Goal: Task Accomplishment & Management: Use online tool/utility

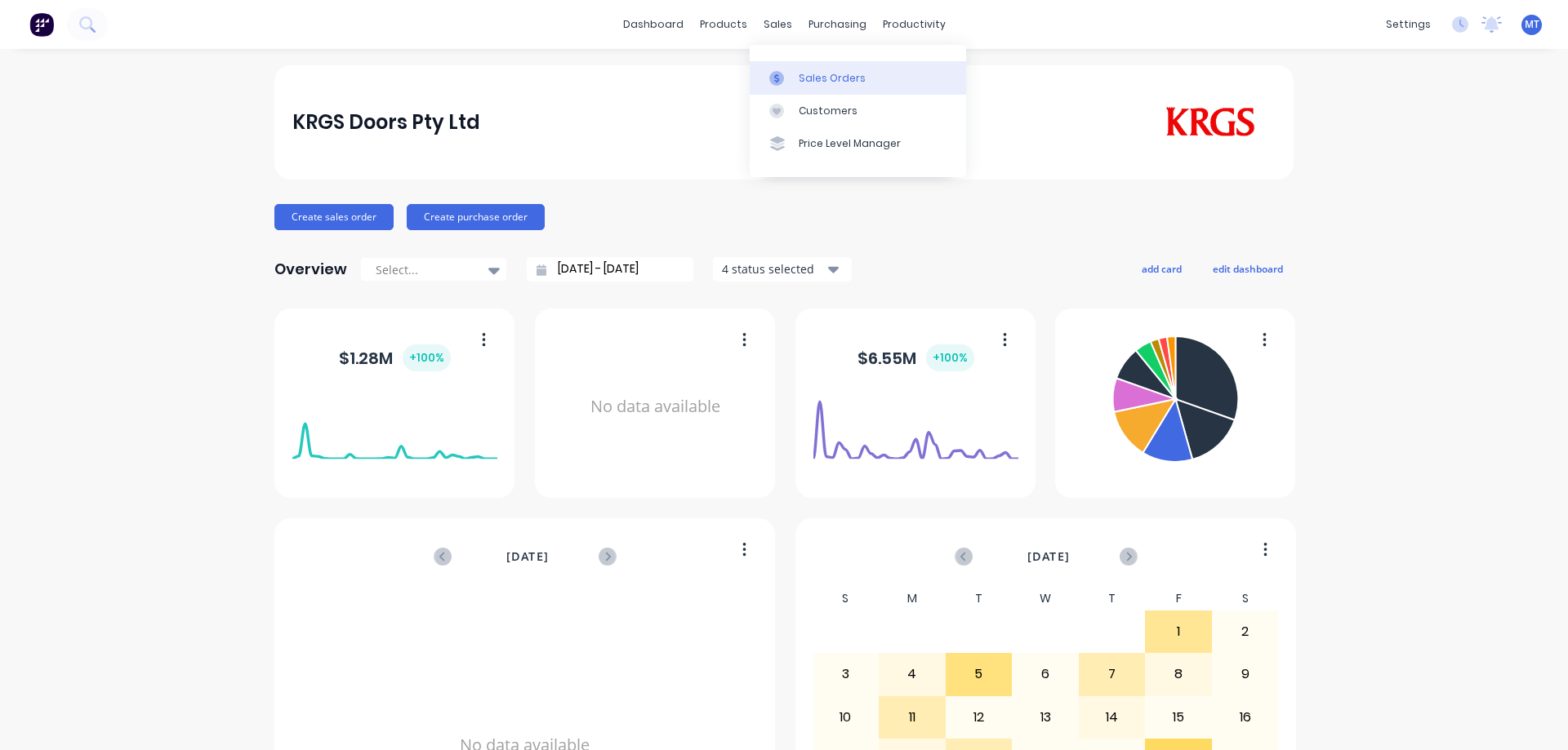
click at [804, 72] on div "Sales Orders" at bounding box center [832, 78] width 67 height 15
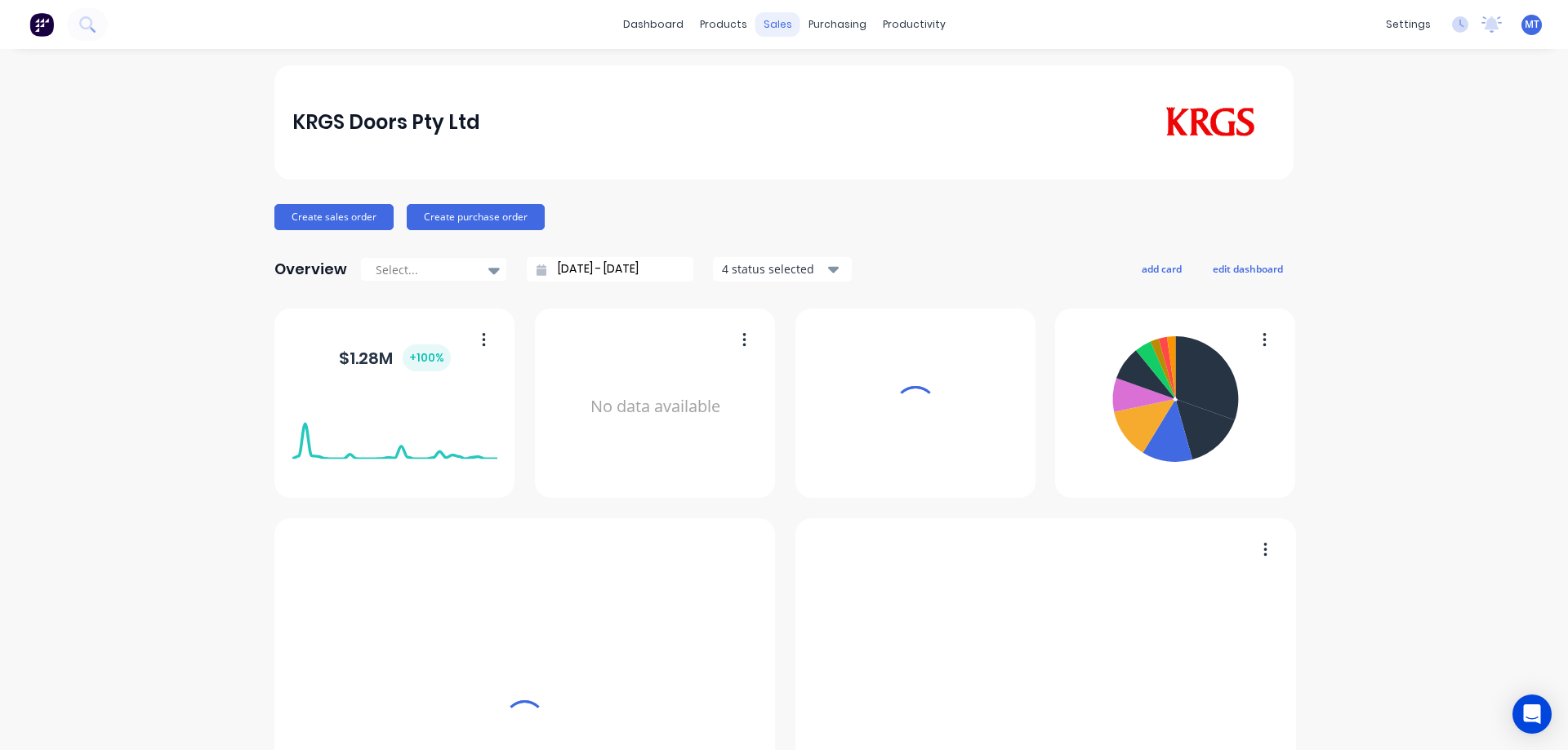
click at [767, 24] on div "sales" at bounding box center [777, 25] width 45 height 25
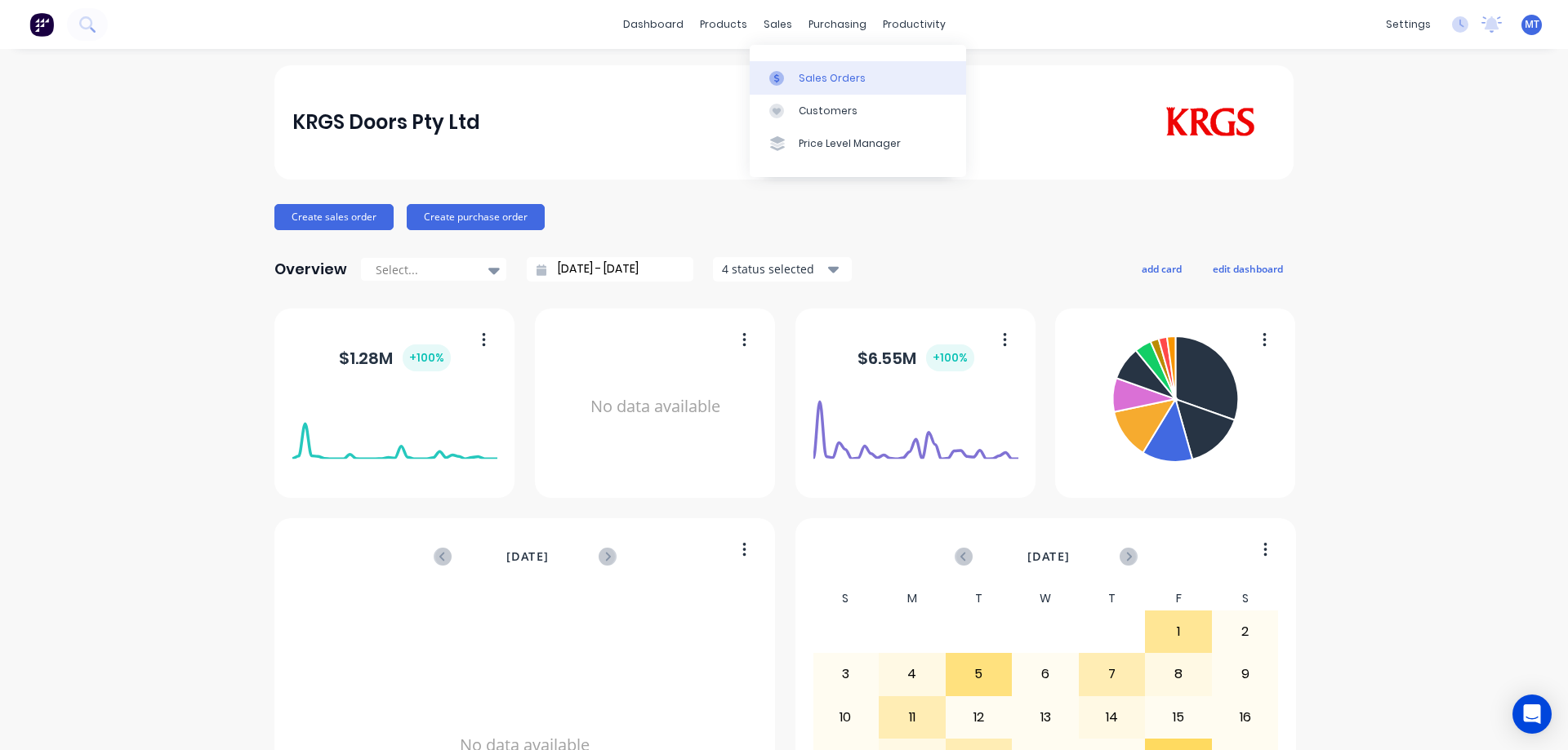
click at [809, 69] on link "Sales Orders" at bounding box center [857, 77] width 216 height 33
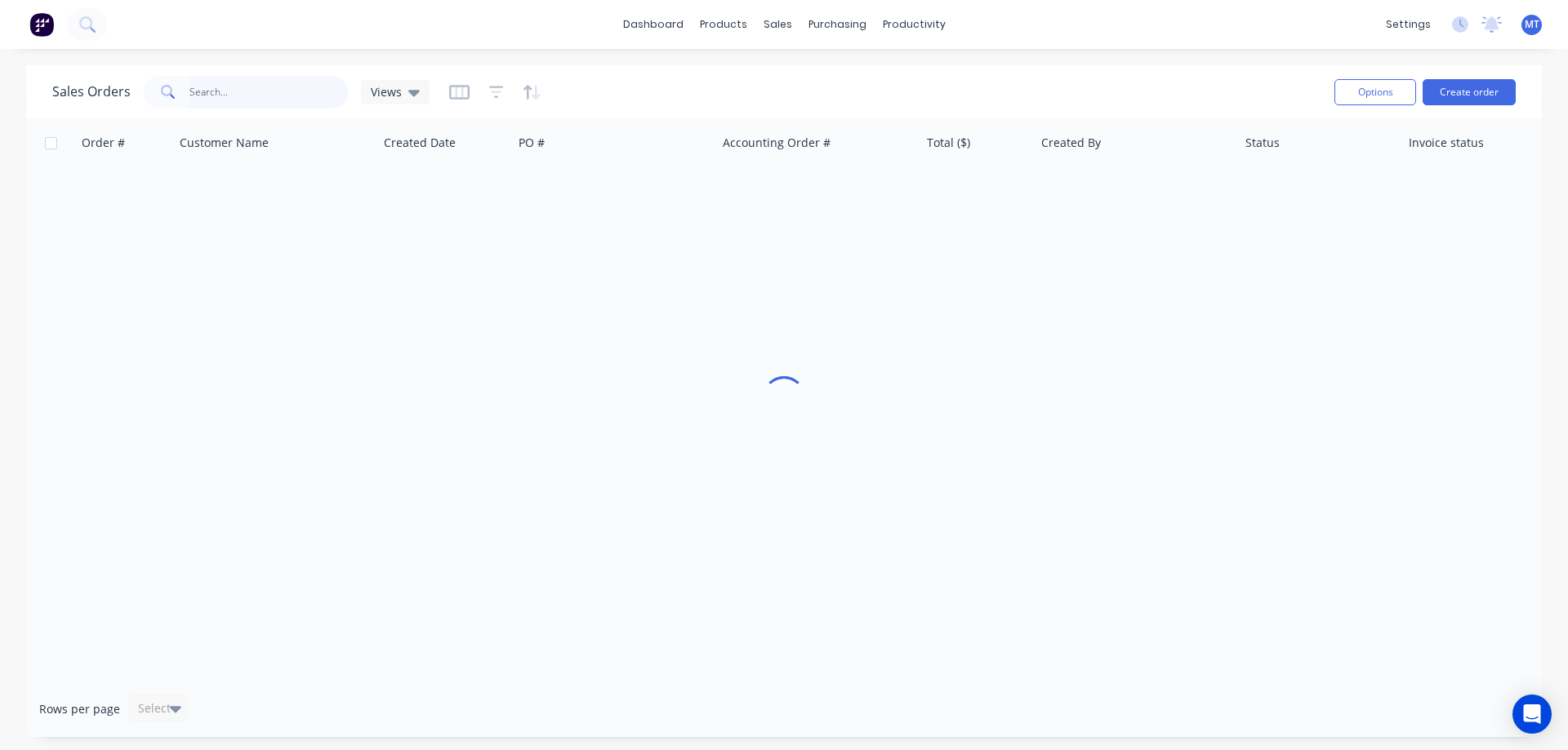
click at [281, 86] on input "text" at bounding box center [269, 92] width 160 height 33
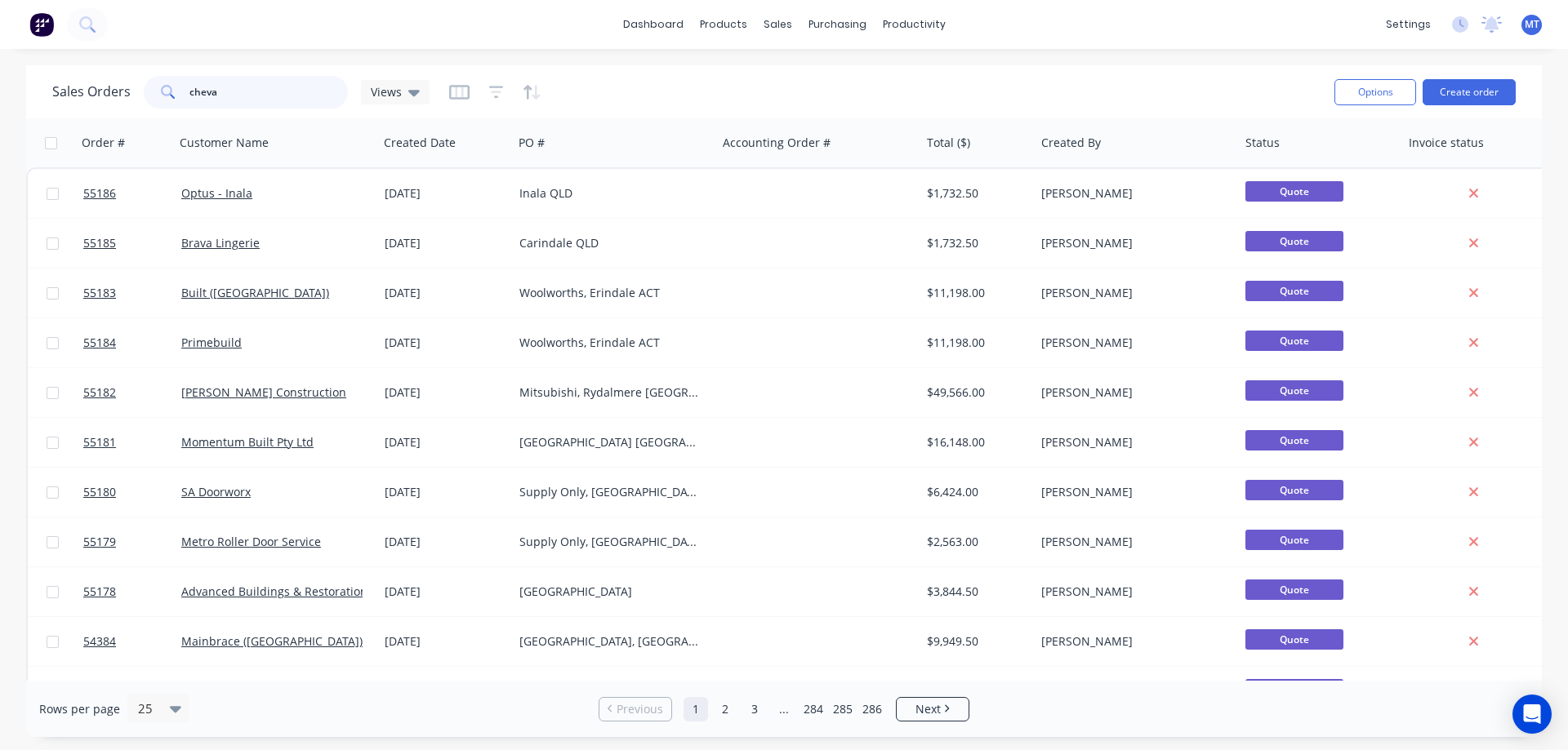
type input "cheva"
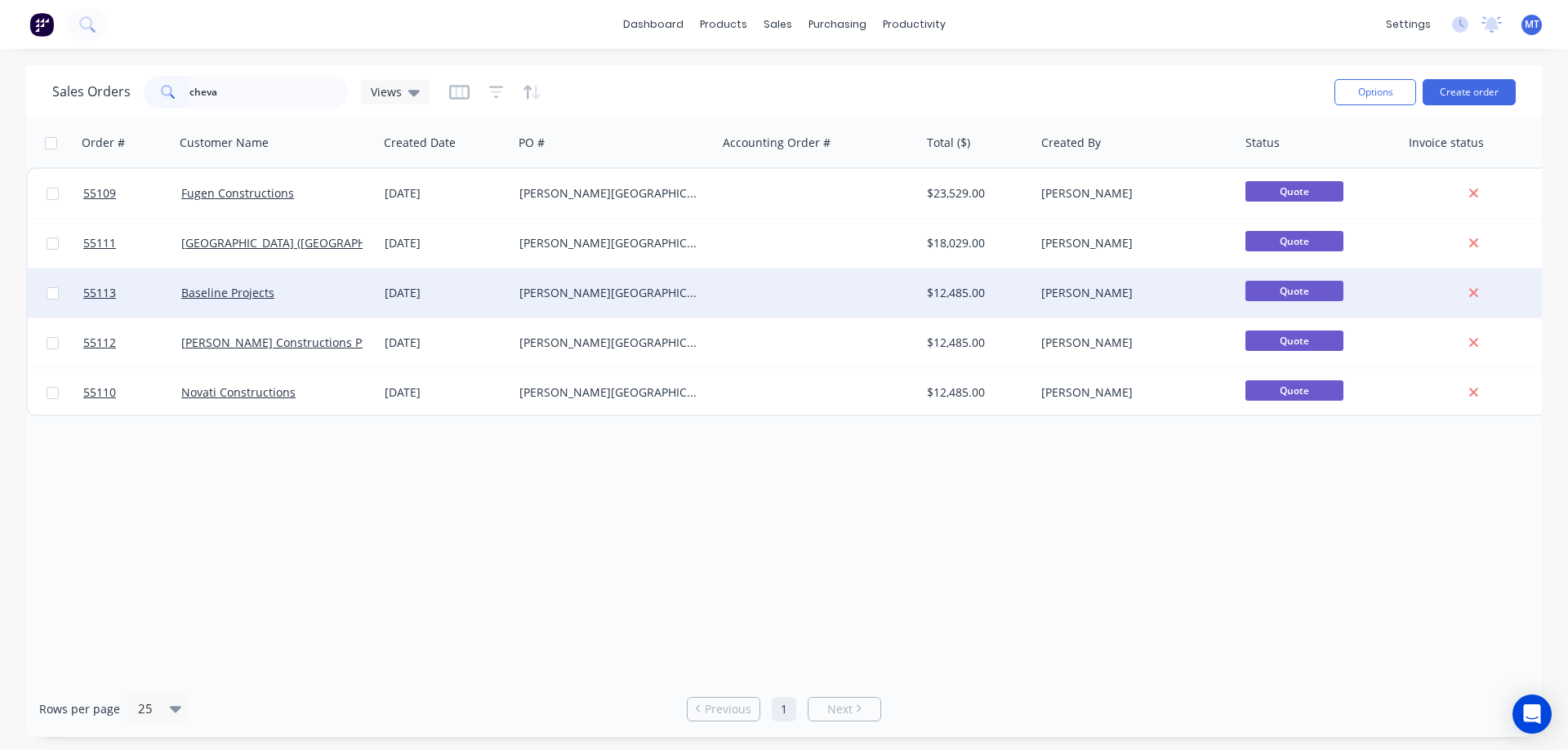
click at [560, 295] on div "Chevalier College, Burrado NSW" at bounding box center [610, 293] width 181 height 16
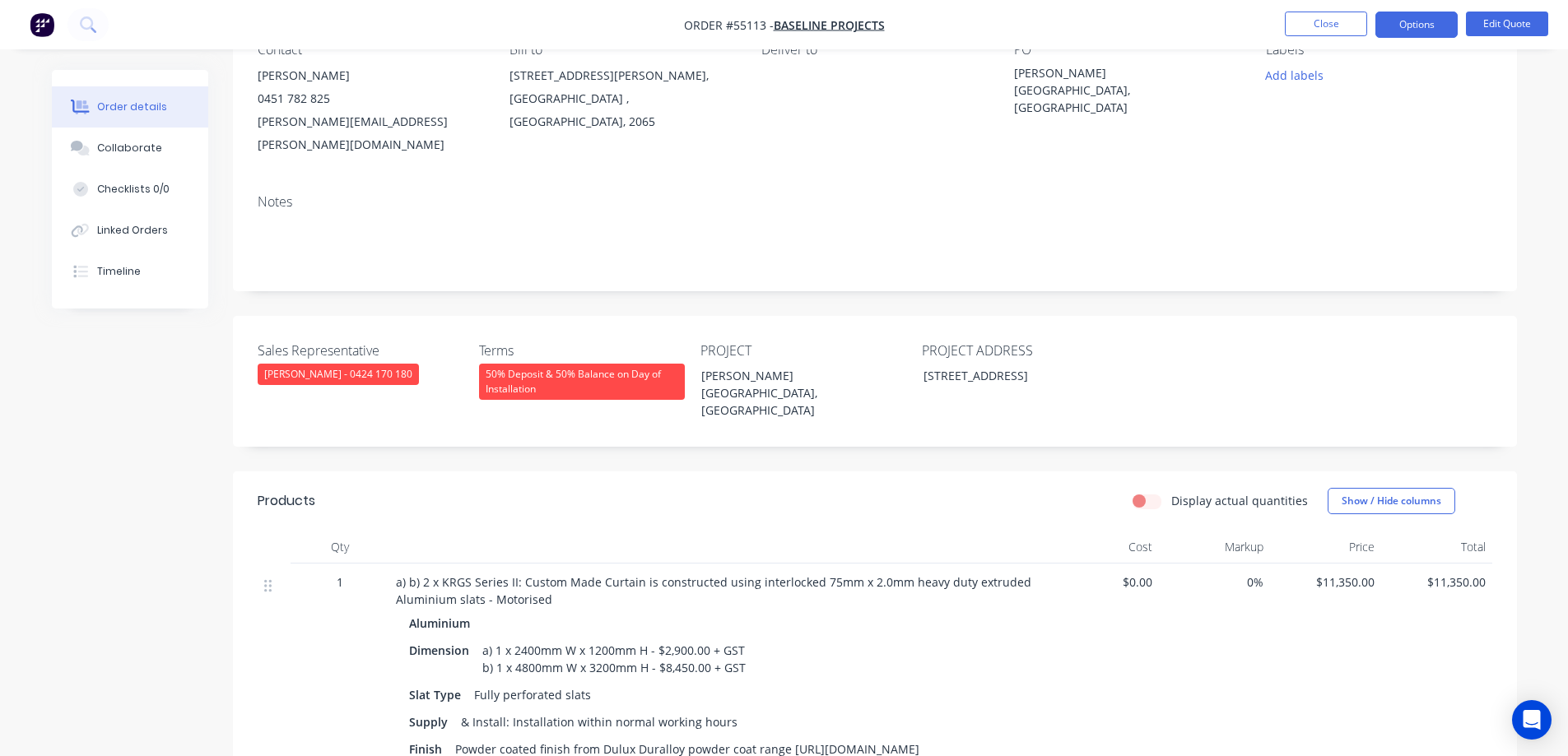
scroll to position [329, 0]
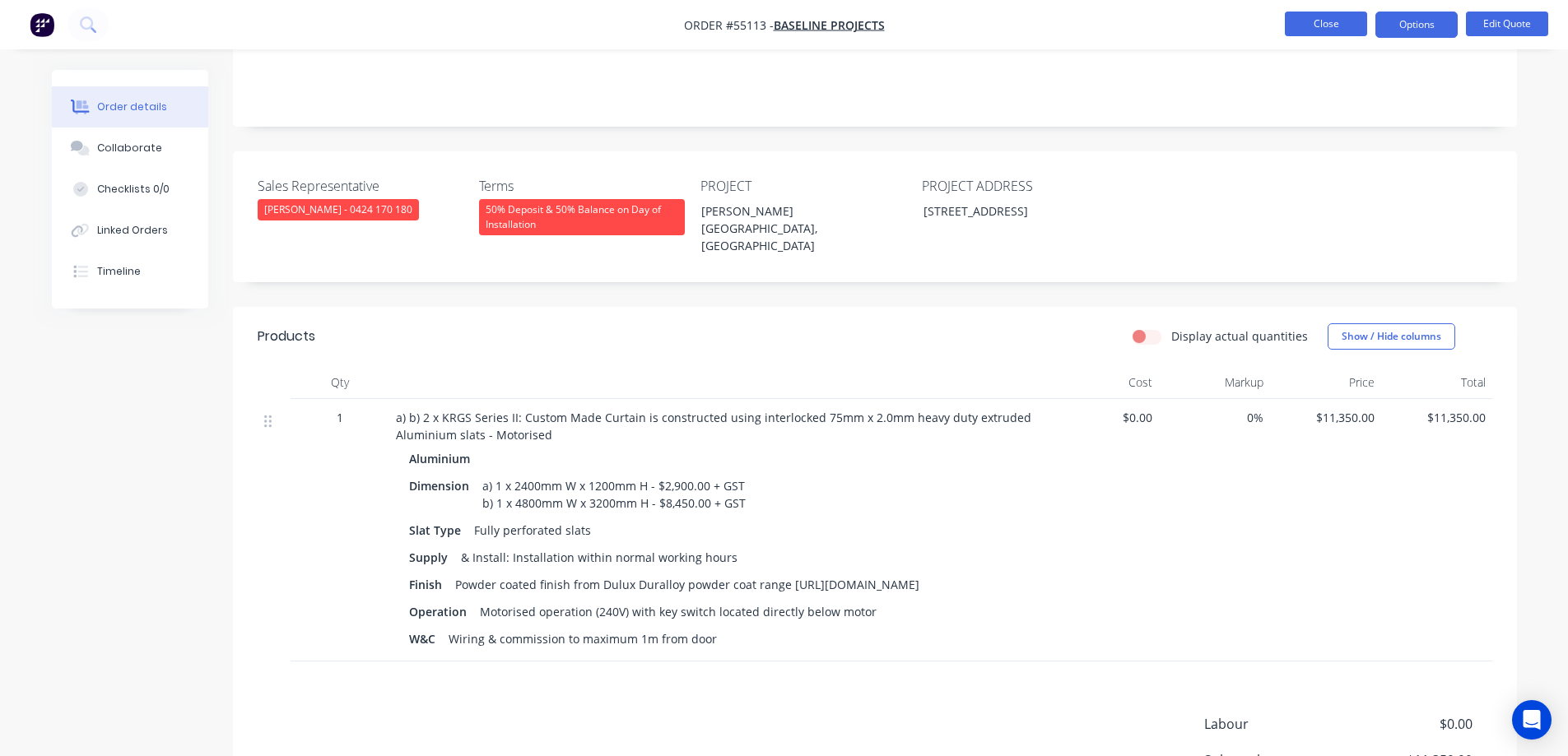
click at [1325, 32] on button "Close" at bounding box center [1325, 24] width 82 height 25
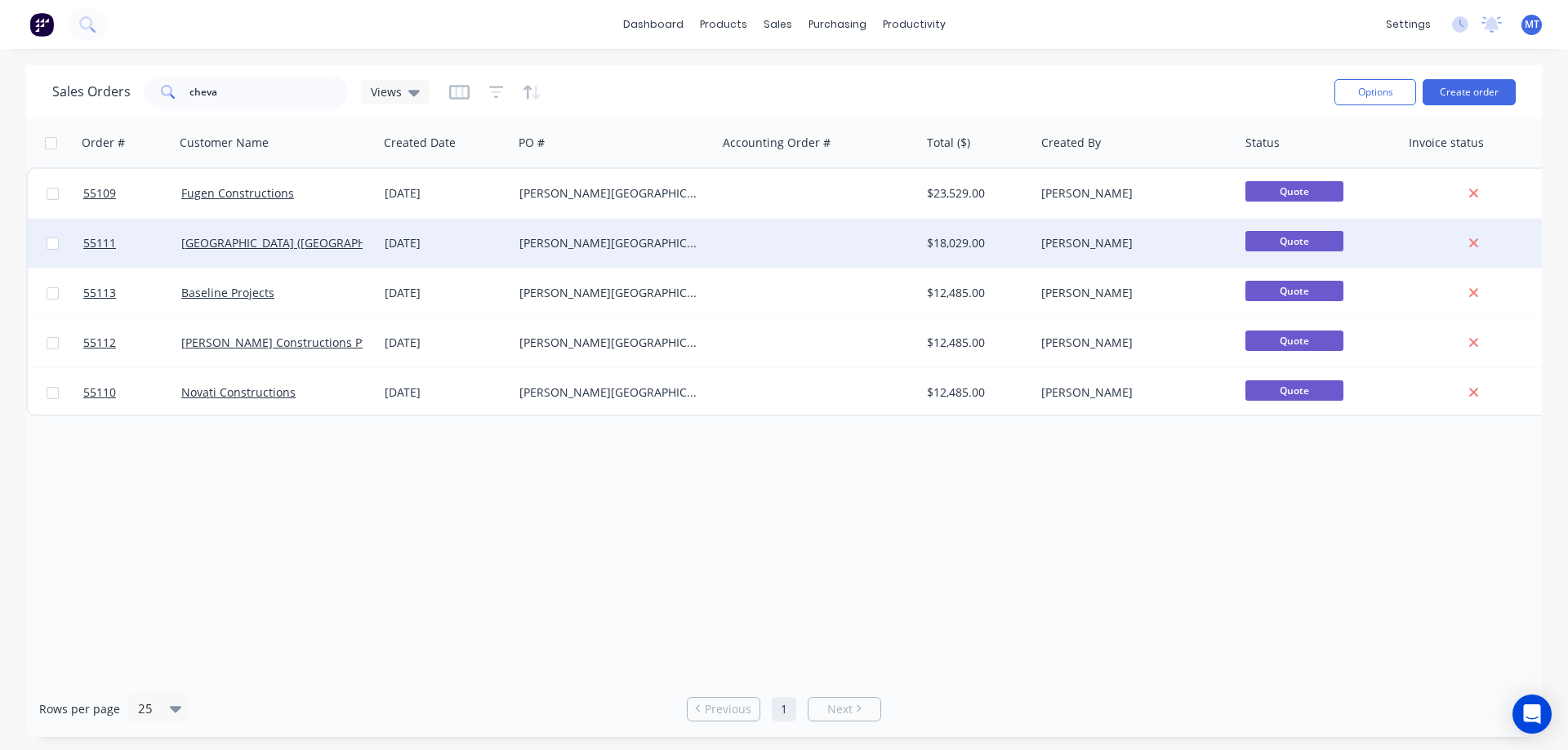
click at [550, 236] on div "Chevalier College, Burrado NSW" at bounding box center [610, 243] width 181 height 16
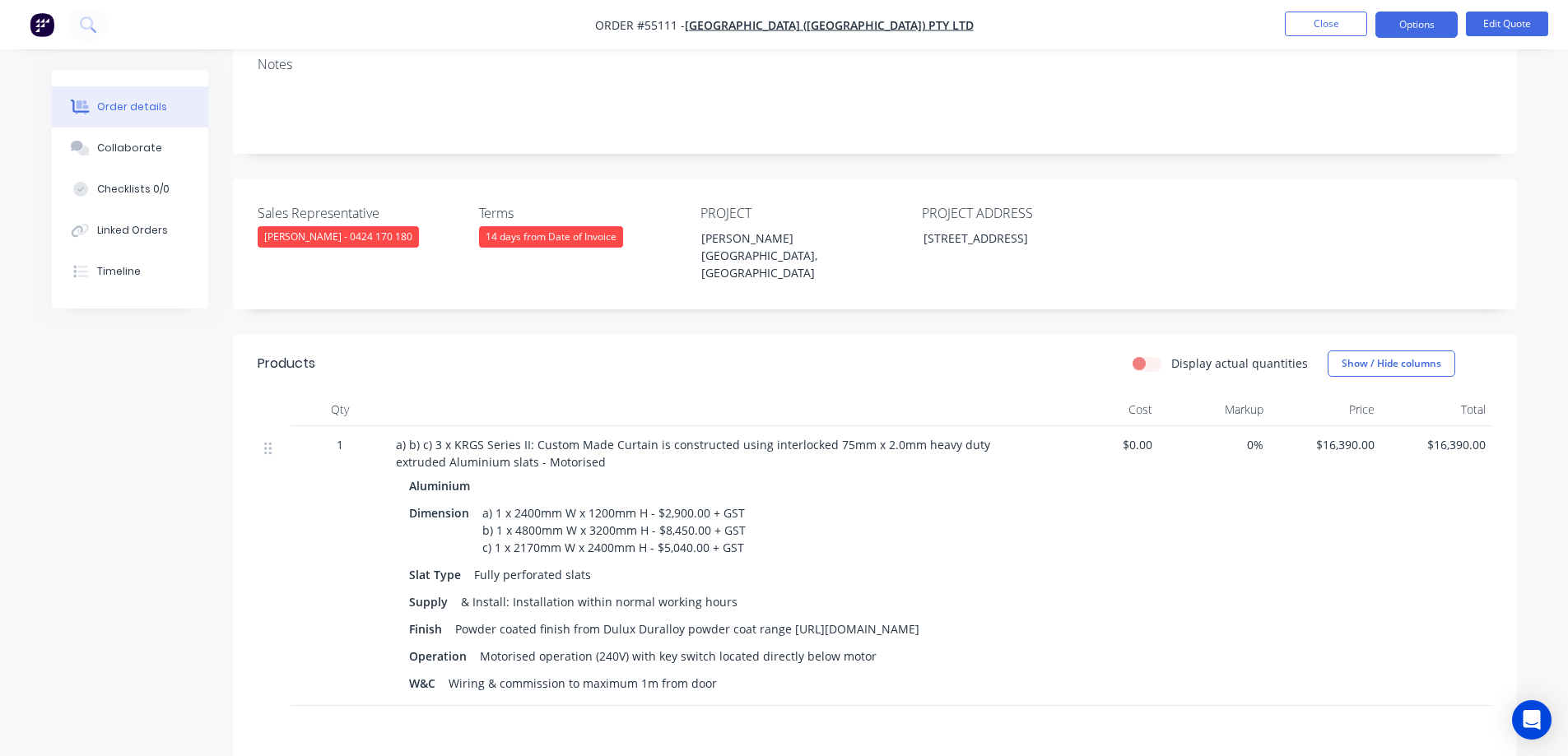
scroll to position [494, 0]
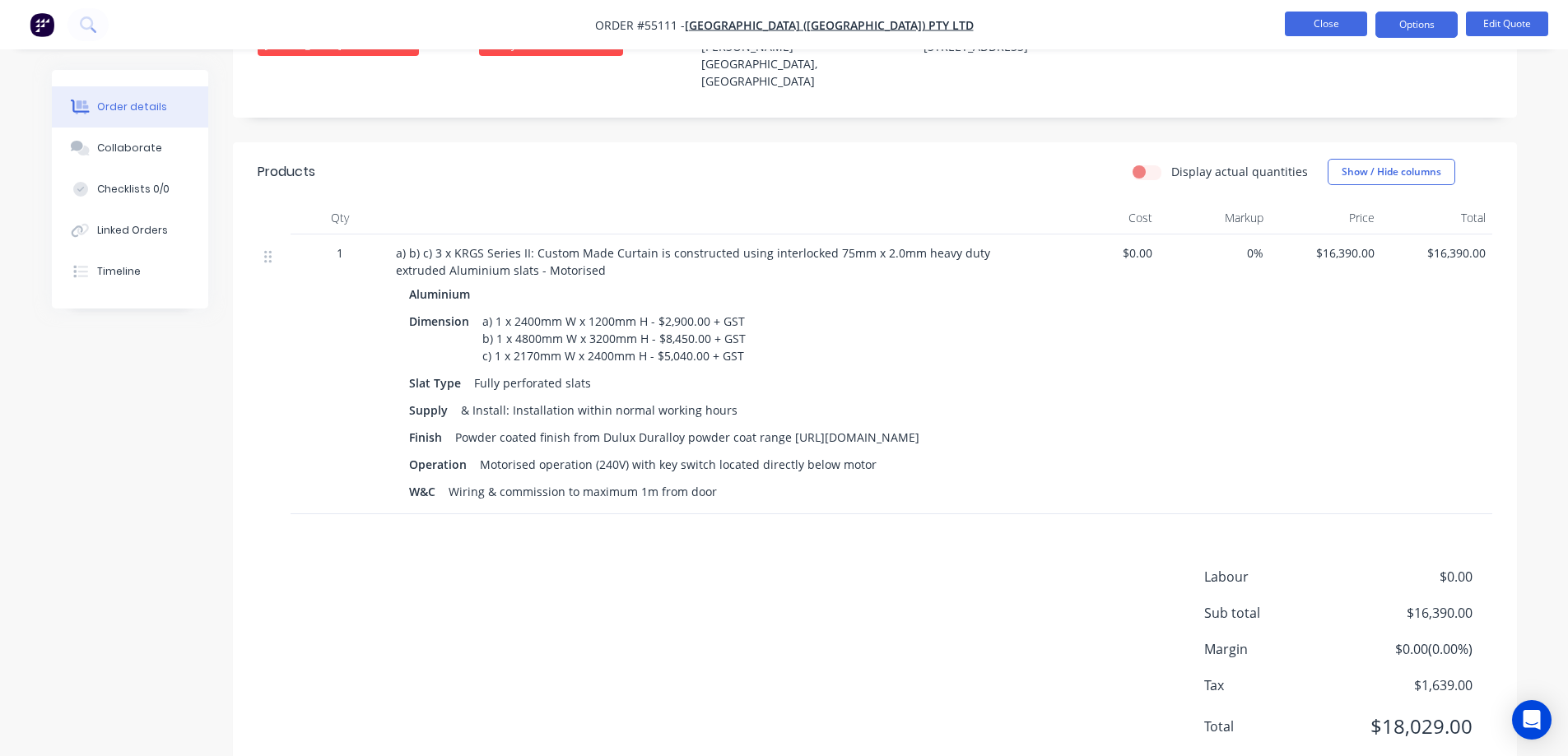
click at [1313, 12] on button "Close" at bounding box center [1325, 24] width 82 height 25
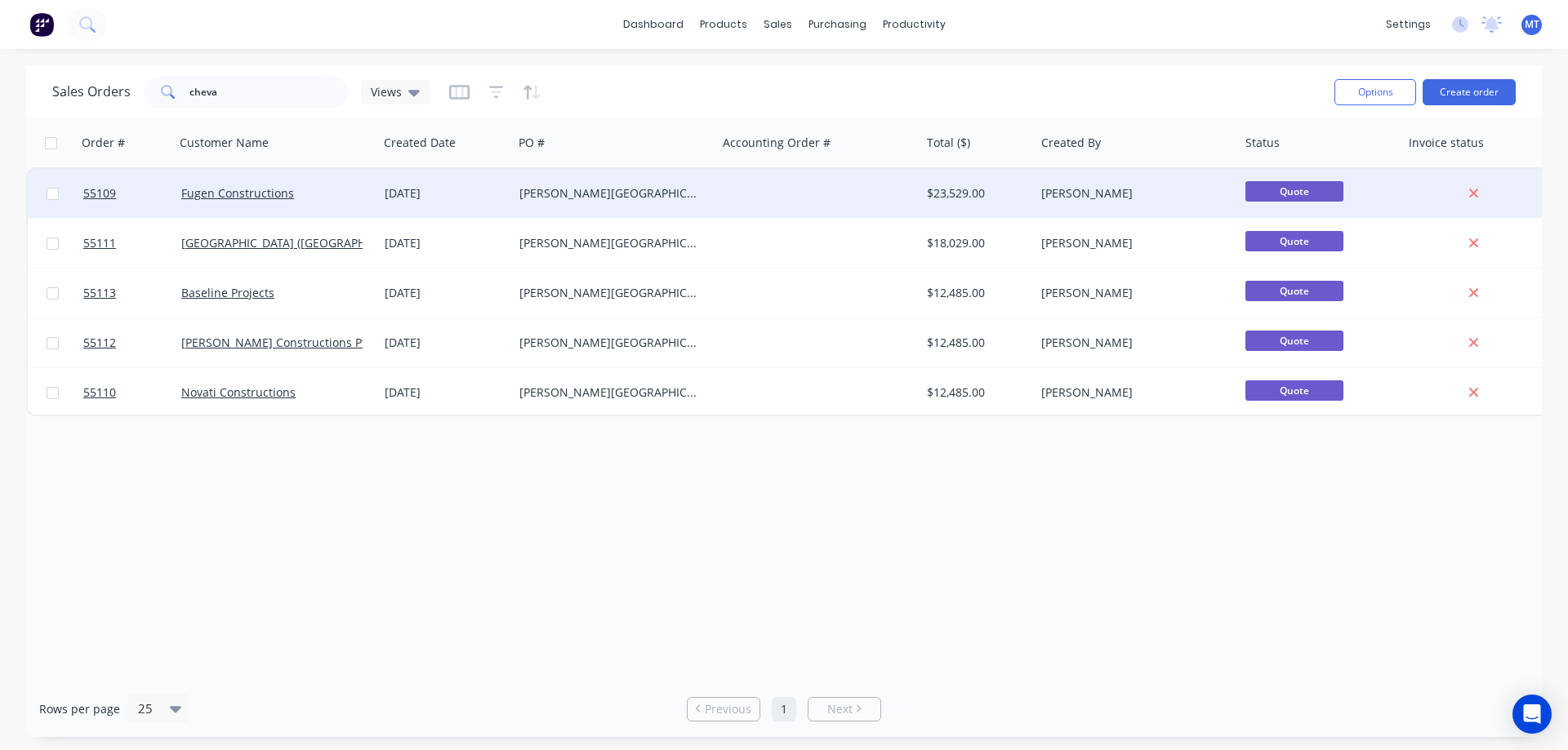
click at [601, 188] on div "Chevalier College, Burrado NSW" at bounding box center [610, 193] width 181 height 16
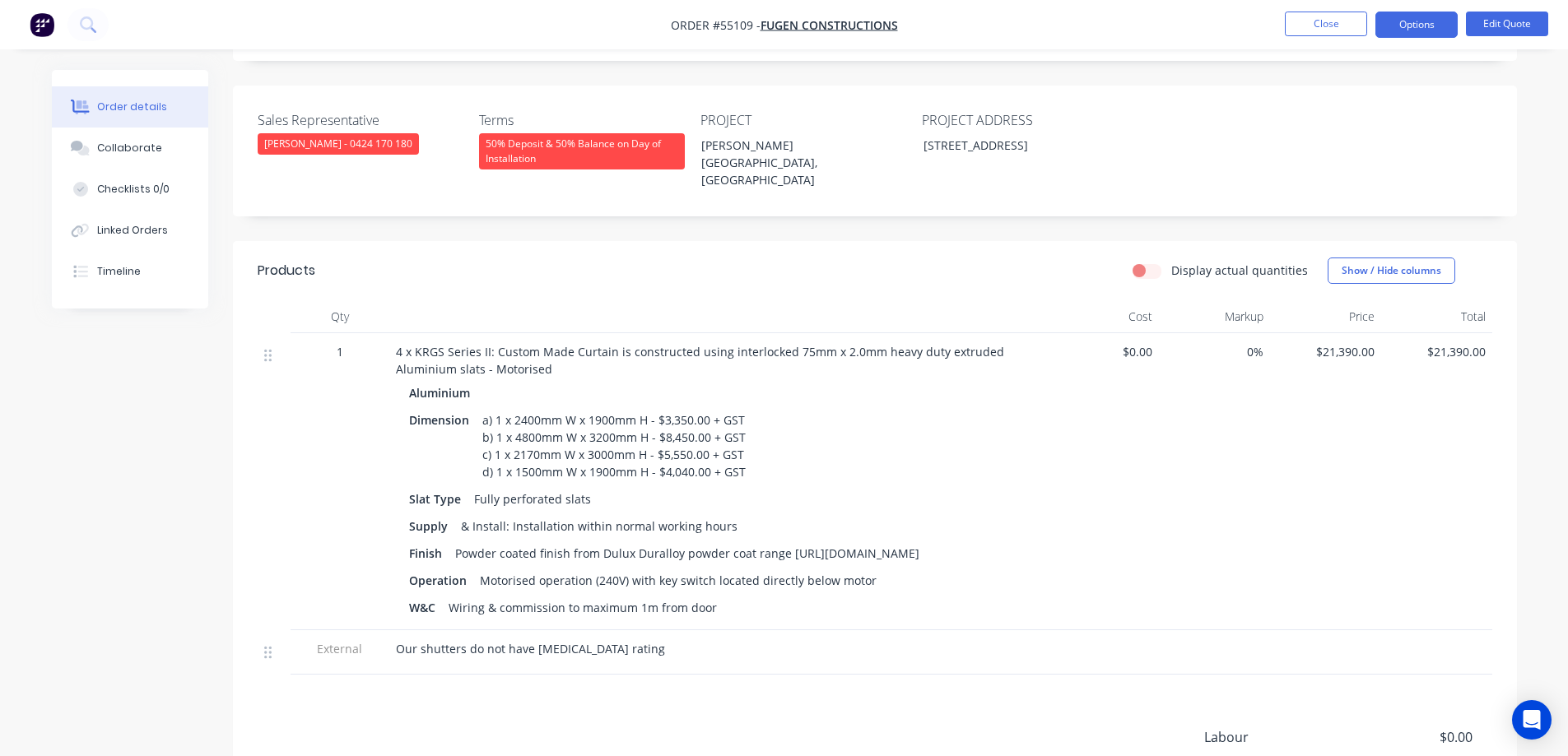
scroll to position [411, 0]
